Goal: Find contact information: Find contact information

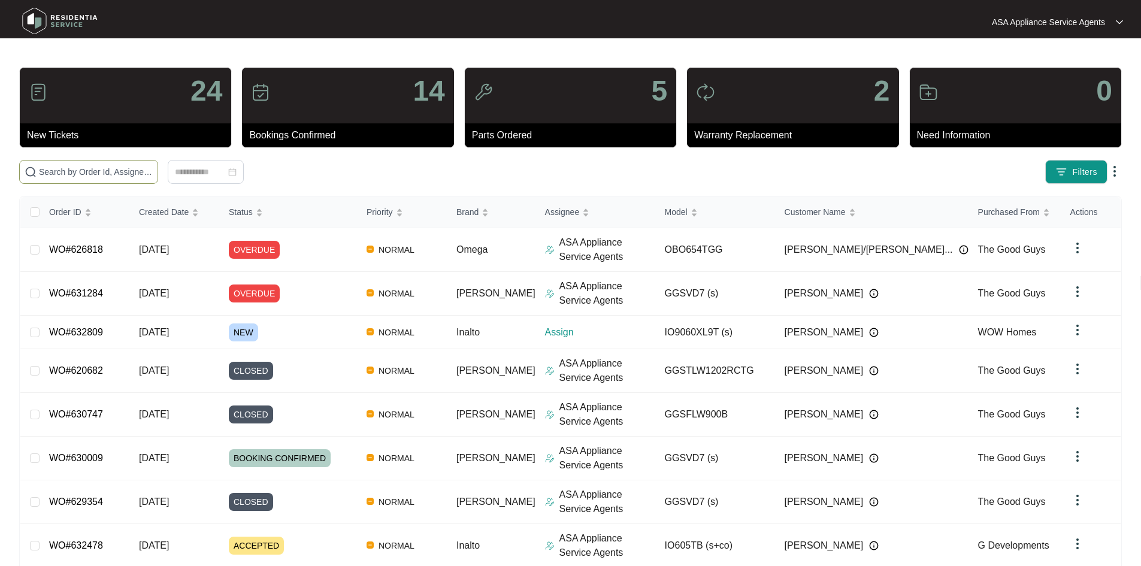
click at [158, 165] on span at bounding box center [88, 172] width 139 height 24
click at [153, 171] on input "text" at bounding box center [96, 171] width 114 height 13
paste input "632809"
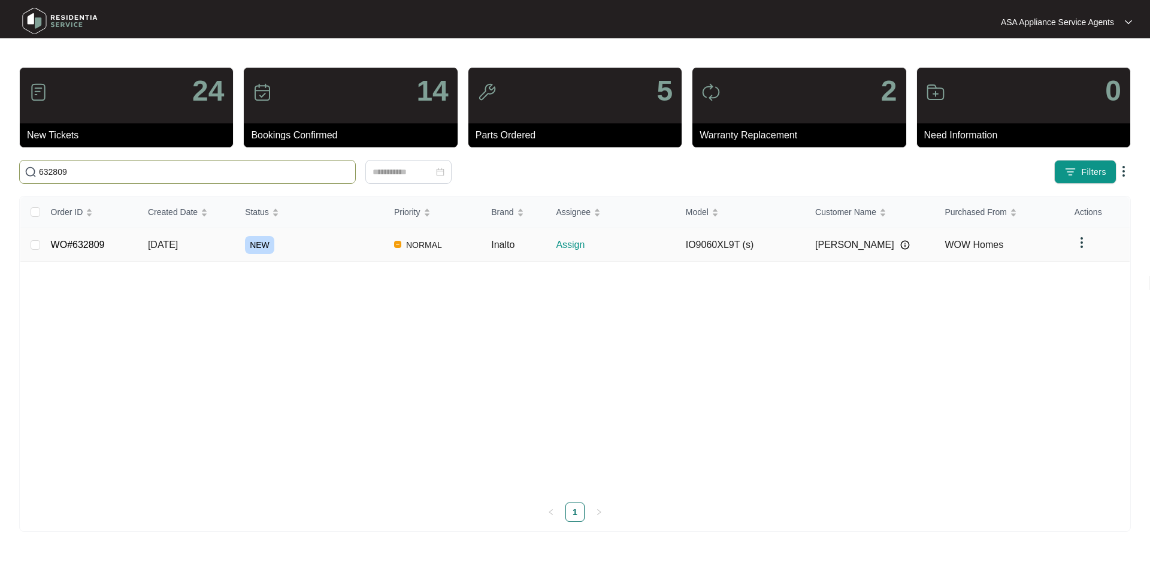
type input "632809"
click at [205, 239] on td "[DATE]" at bounding box center [186, 245] width 97 height 34
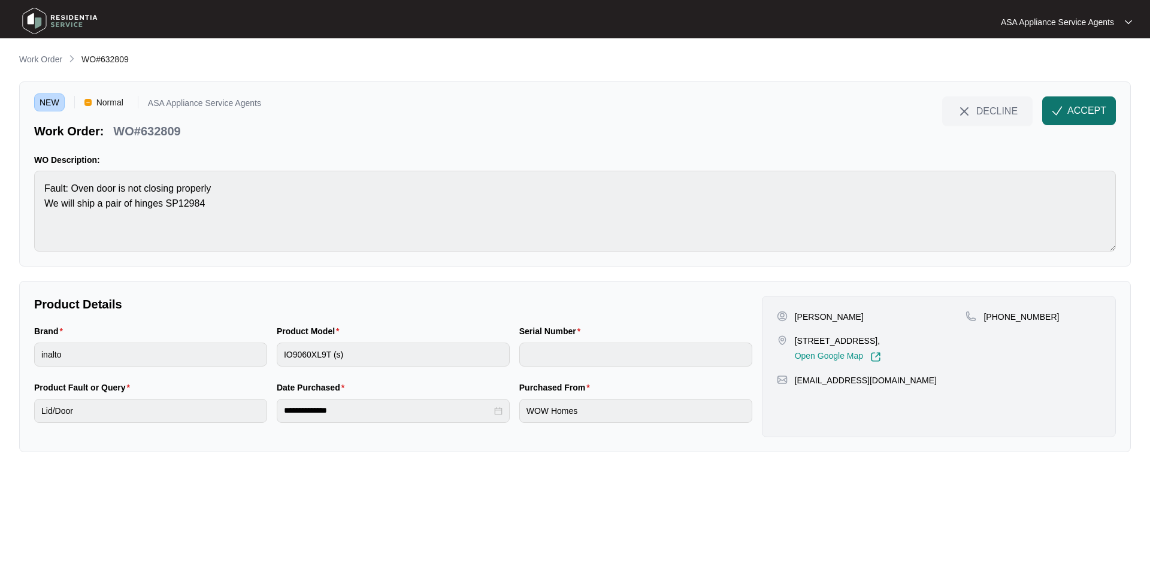
click at [1072, 103] on button "ACCEPT" at bounding box center [1079, 110] width 74 height 29
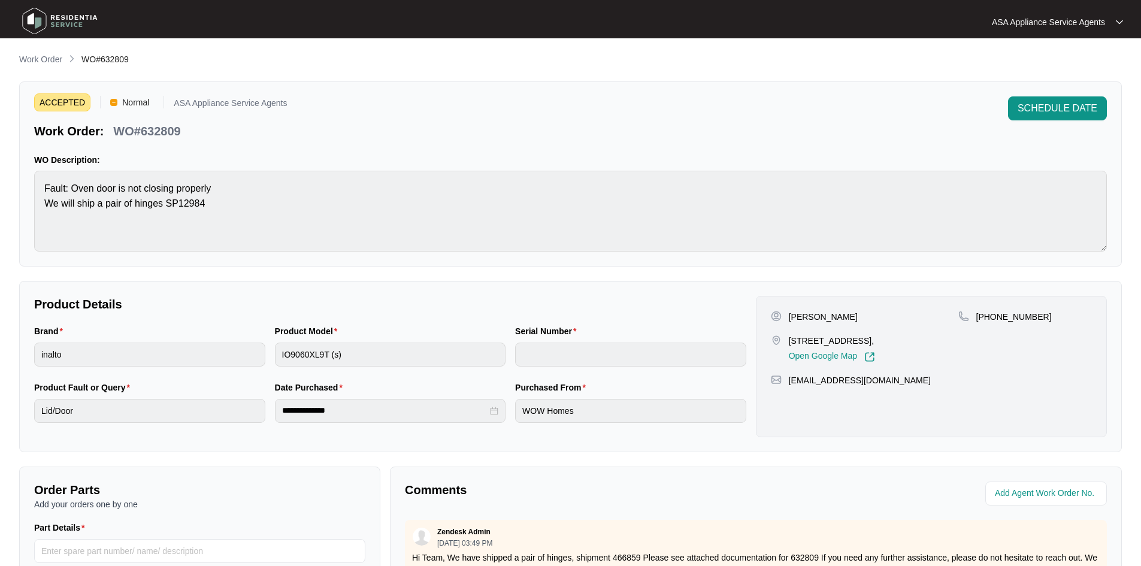
click at [828, 322] on p "[PERSON_NAME]" at bounding box center [823, 317] width 69 height 12
click at [827, 320] on p "[PERSON_NAME]" at bounding box center [823, 317] width 69 height 12
copy p "[PERSON_NAME]"
click at [795, 316] on p "[PERSON_NAME]" at bounding box center [823, 317] width 69 height 12
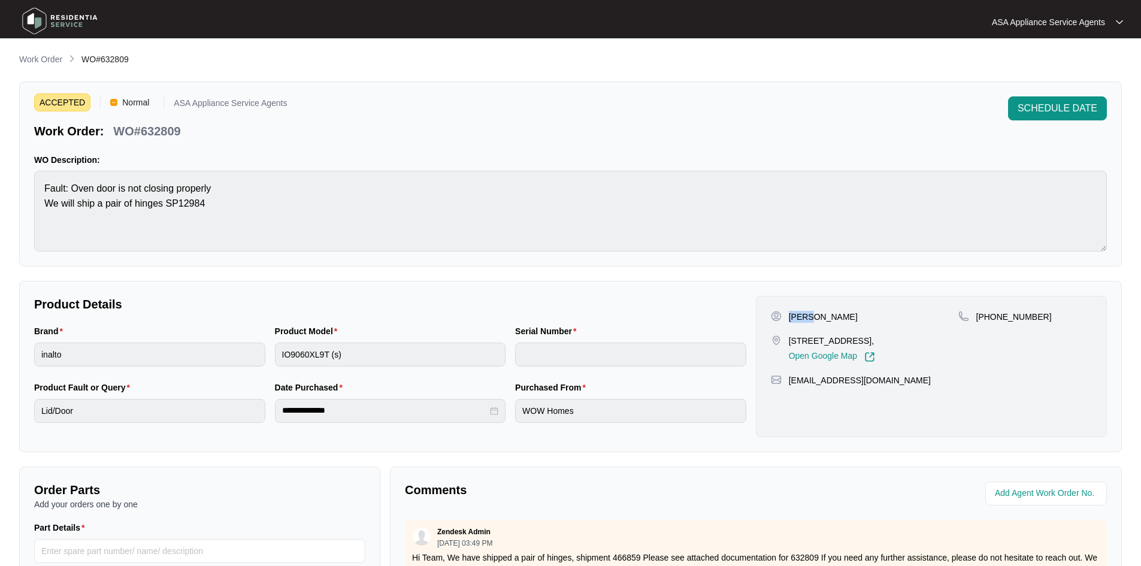
click at [795, 316] on p "[PERSON_NAME]" at bounding box center [823, 317] width 69 height 12
copy p "Rico"
drag, startPoint x: 785, startPoint y: 340, endPoint x: 839, endPoint y: 340, distance: 53.9
click at [843, 342] on div "[STREET_ADDRESS], Open Google Map" at bounding box center [864, 349] width 187 height 28
copy div "56 Magic Loop"
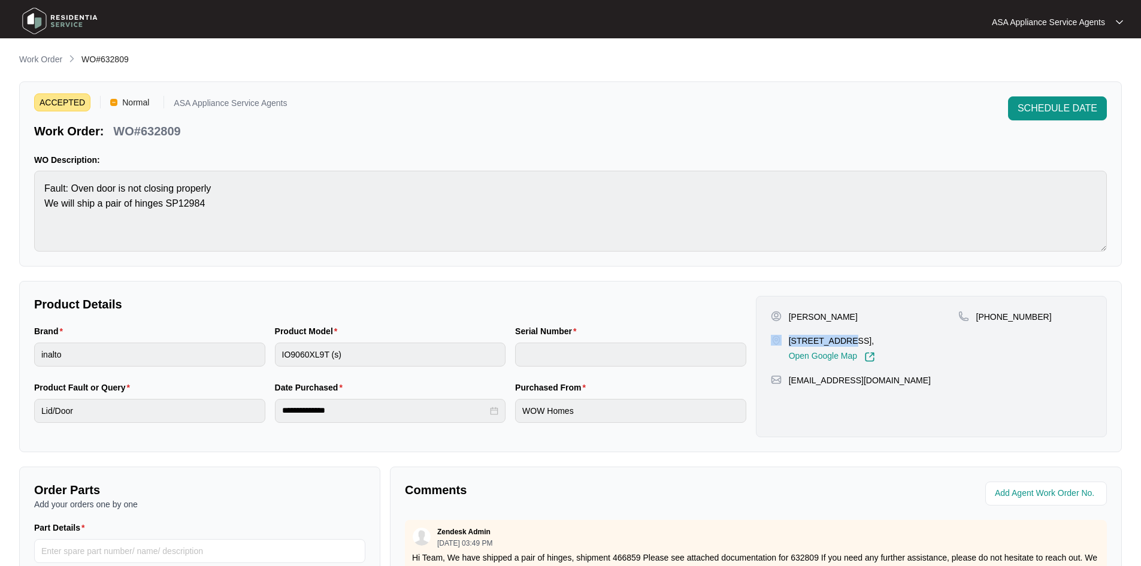
drag, startPoint x: 887, startPoint y: 341, endPoint x: 849, endPoint y: 341, distance: 38.3
click at [849, 341] on p "[STREET_ADDRESS]," at bounding box center [832, 341] width 86 height 12
copy p "Two Rocks"
drag, startPoint x: 852, startPoint y: 393, endPoint x: 781, endPoint y: 398, distance: 71.5
click at [784, 398] on div "[PERSON_NAME] [STREET_ADDRESS], Open Google Map [PHONE_NUMBER] [EMAIL_ADDRESS][…" at bounding box center [931, 366] width 351 height 141
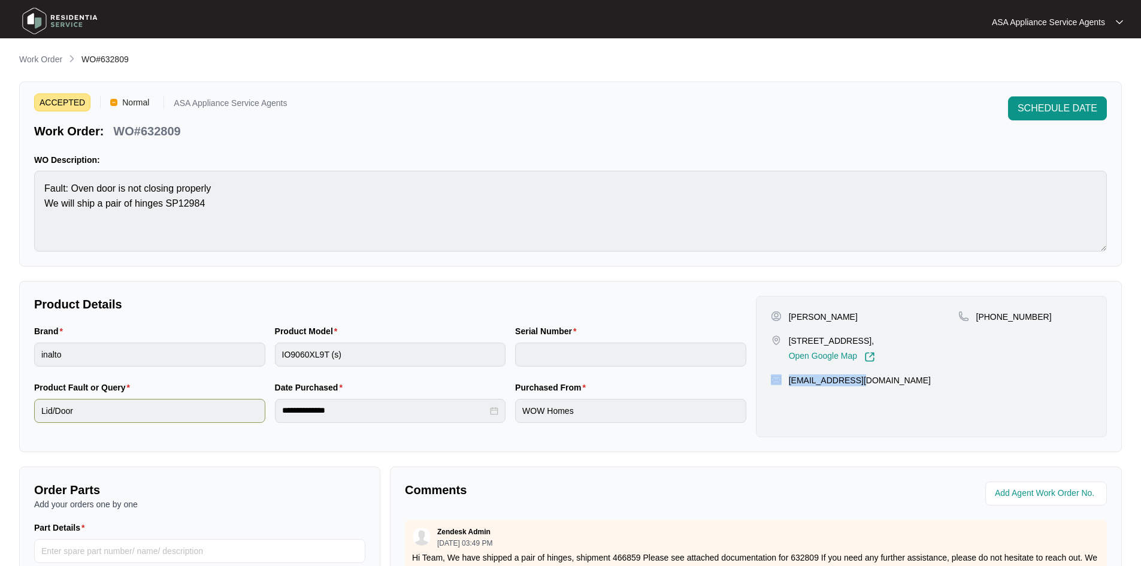
copy div "[EMAIL_ADDRESS][DOMAIN_NAME]"
drag, startPoint x: 843, startPoint y: 390, endPoint x: 851, endPoint y: 390, distance: 7.8
click at [844, 386] on p "[EMAIL_ADDRESS][DOMAIN_NAME]" at bounding box center [860, 380] width 142 height 12
click at [851, 386] on div "[EMAIL_ADDRESS][DOMAIN_NAME]" at bounding box center [931, 380] width 321 height 12
drag, startPoint x: 856, startPoint y: 394, endPoint x: 789, endPoint y: 394, distance: 67.1
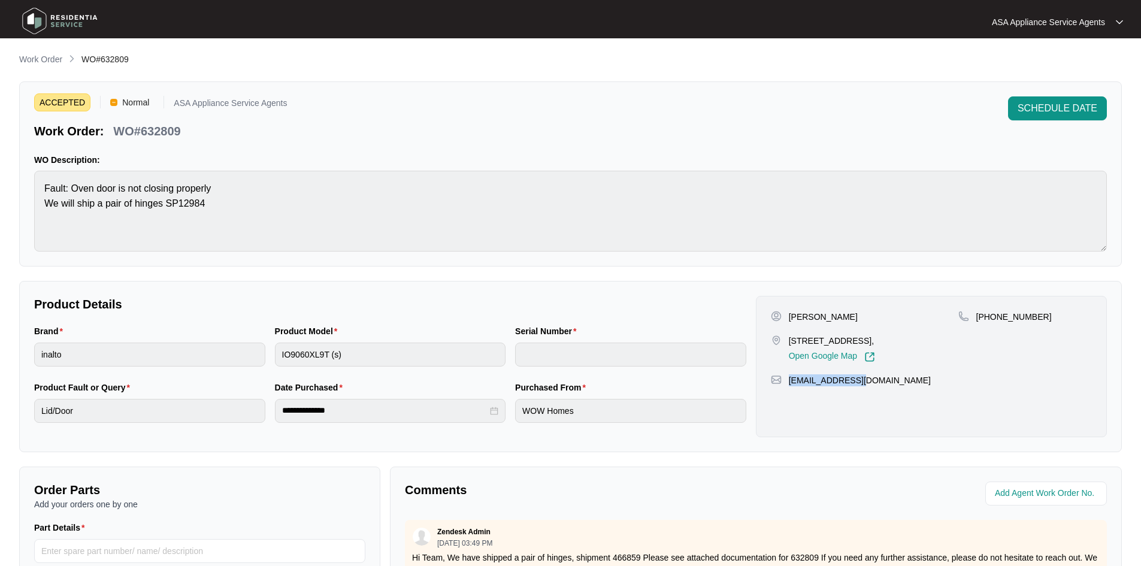
click at [789, 386] on div "[EMAIL_ADDRESS][DOMAIN_NAME]" at bounding box center [931, 380] width 321 height 12
copy p "[EMAIL_ADDRESS][DOMAIN_NAME]"
drag, startPoint x: 990, startPoint y: 318, endPoint x: 1053, endPoint y: 328, distance: 63.7
click at [1053, 328] on div "[PHONE_NUMBER]" at bounding box center [1025, 337] width 134 height 52
copy p "432543425"
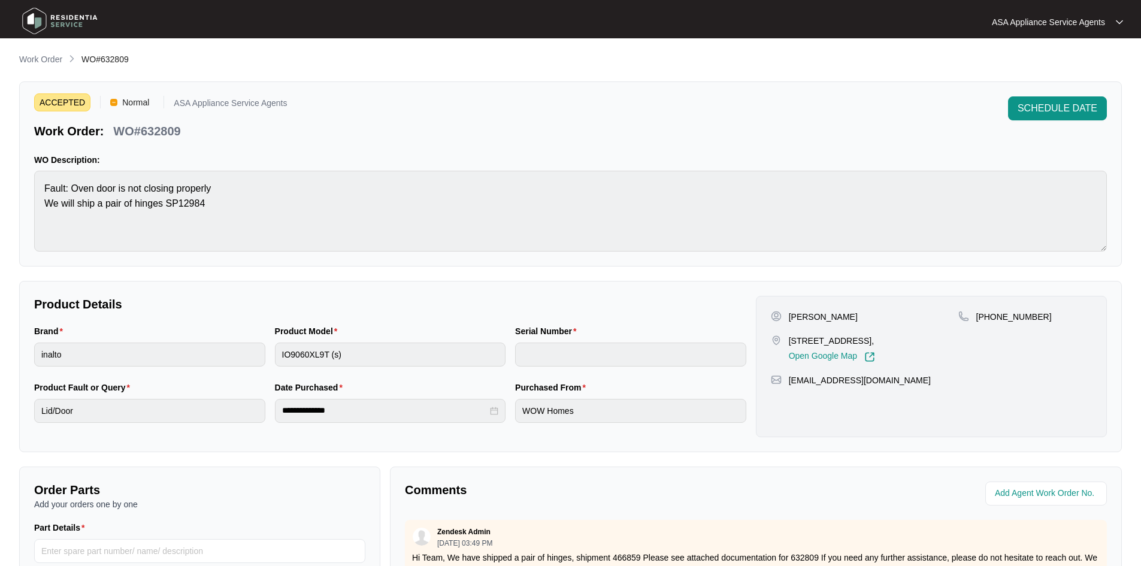
click at [0, 183] on html "**********" at bounding box center [570, 397] width 1141 height 794
drag, startPoint x: 187, startPoint y: 132, endPoint x: 114, endPoint y: 131, distance: 73.1
click at [114, 131] on div "Work Order: WO#632809" at bounding box center [160, 129] width 253 height 21
copy p "WO#632809"
click at [228, 350] on div "Brand inalto Product Model IO9060XL9T (s) Serial Number" at bounding box center [390, 353] width 722 height 56
